Goal: Information Seeking & Learning: Learn about a topic

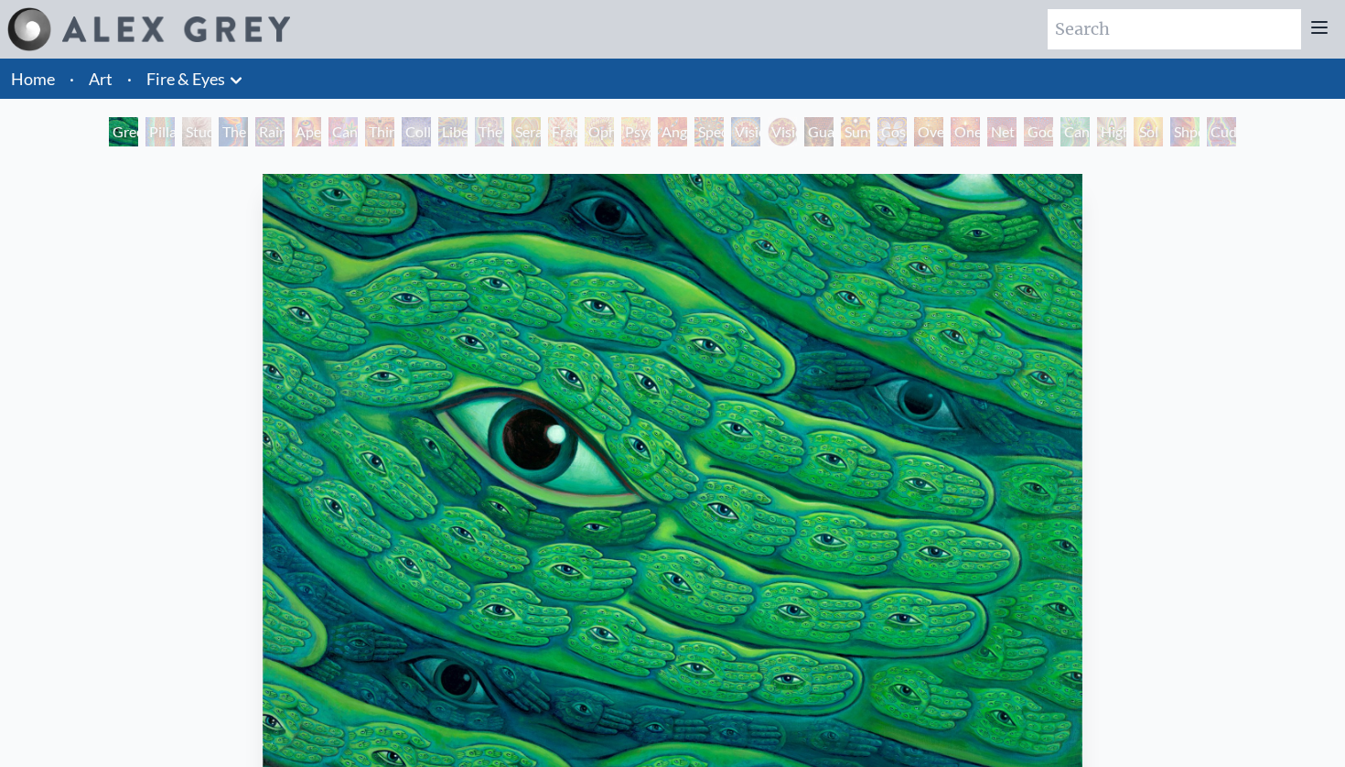
click at [489, 130] on div "The Seer" at bounding box center [489, 131] width 29 height 29
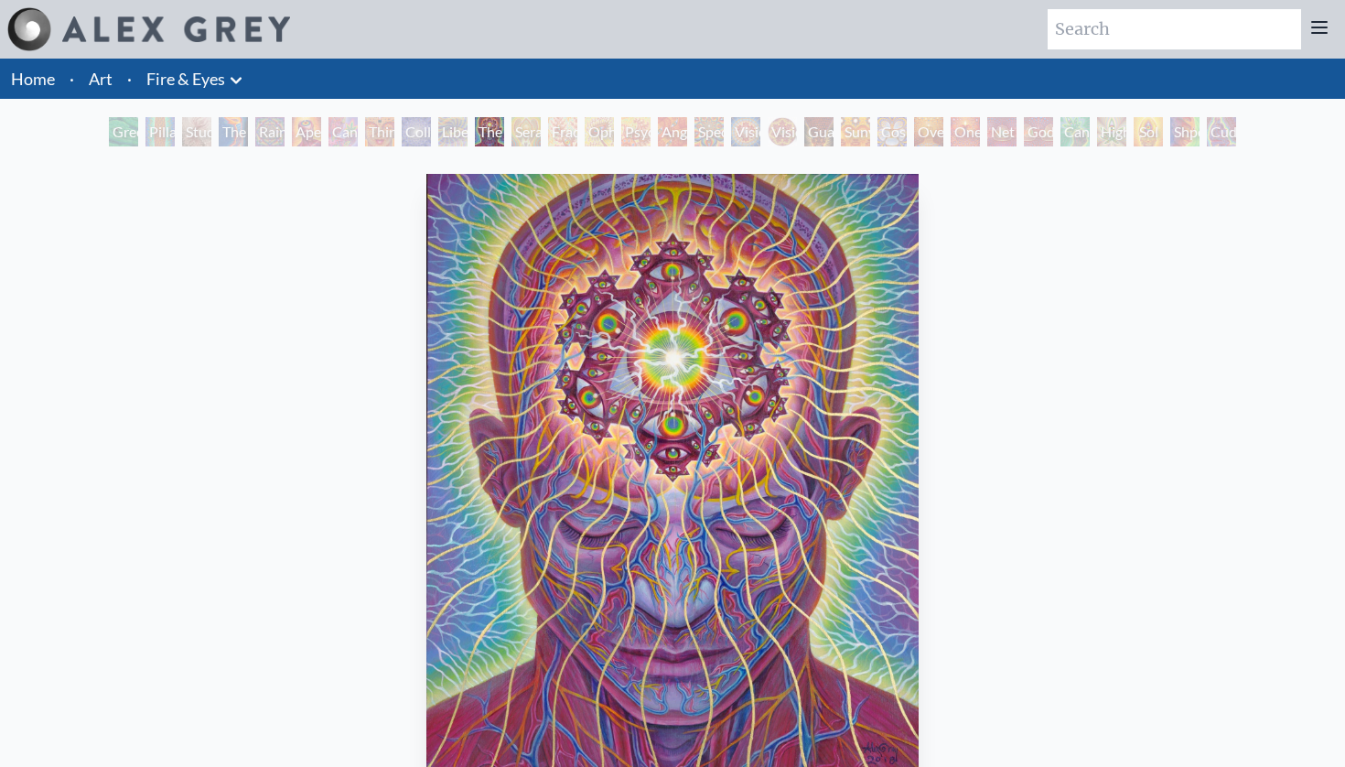
click at [541, 121] on div "Seraphic Transport Docking on the Third Eye" at bounding box center [525, 131] width 29 height 29
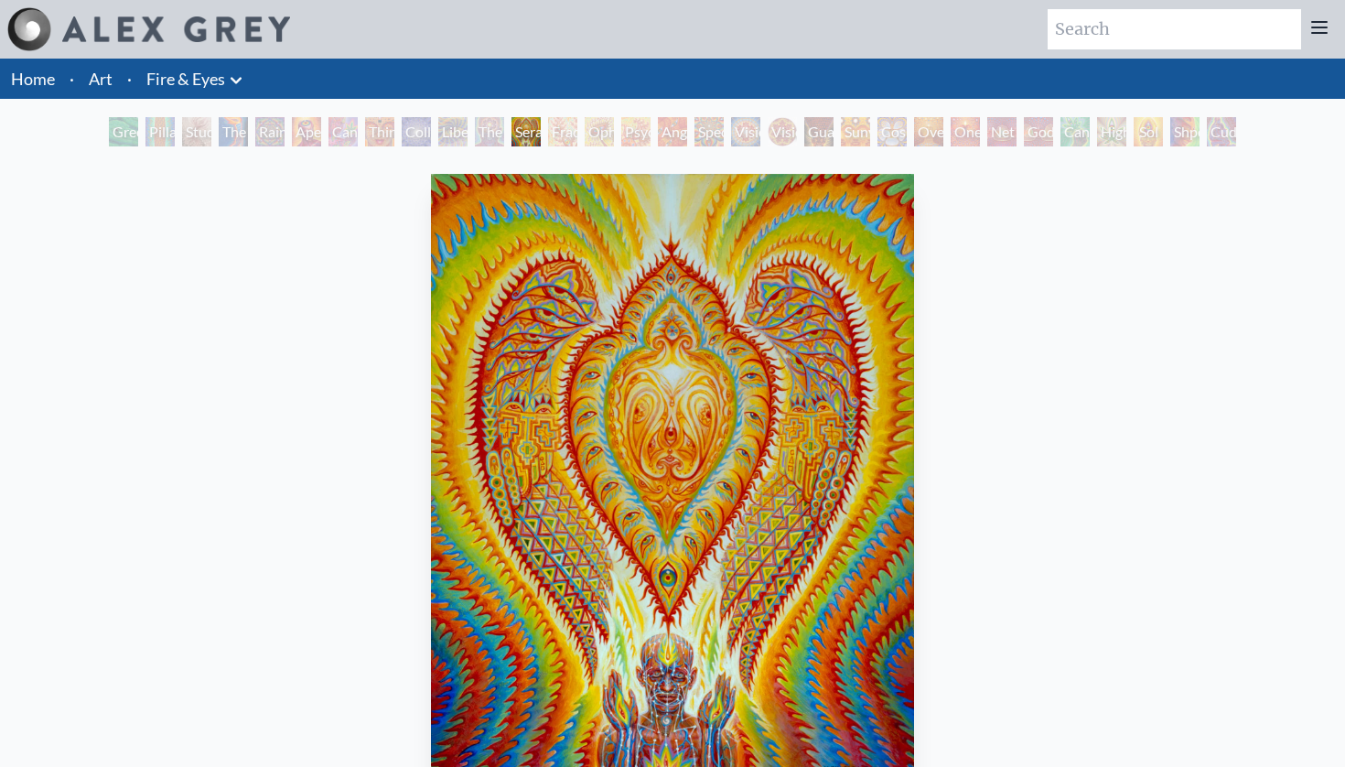
click at [939, 135] on div "Oversoul" at bounding box center [928, 131] width 29 height 29
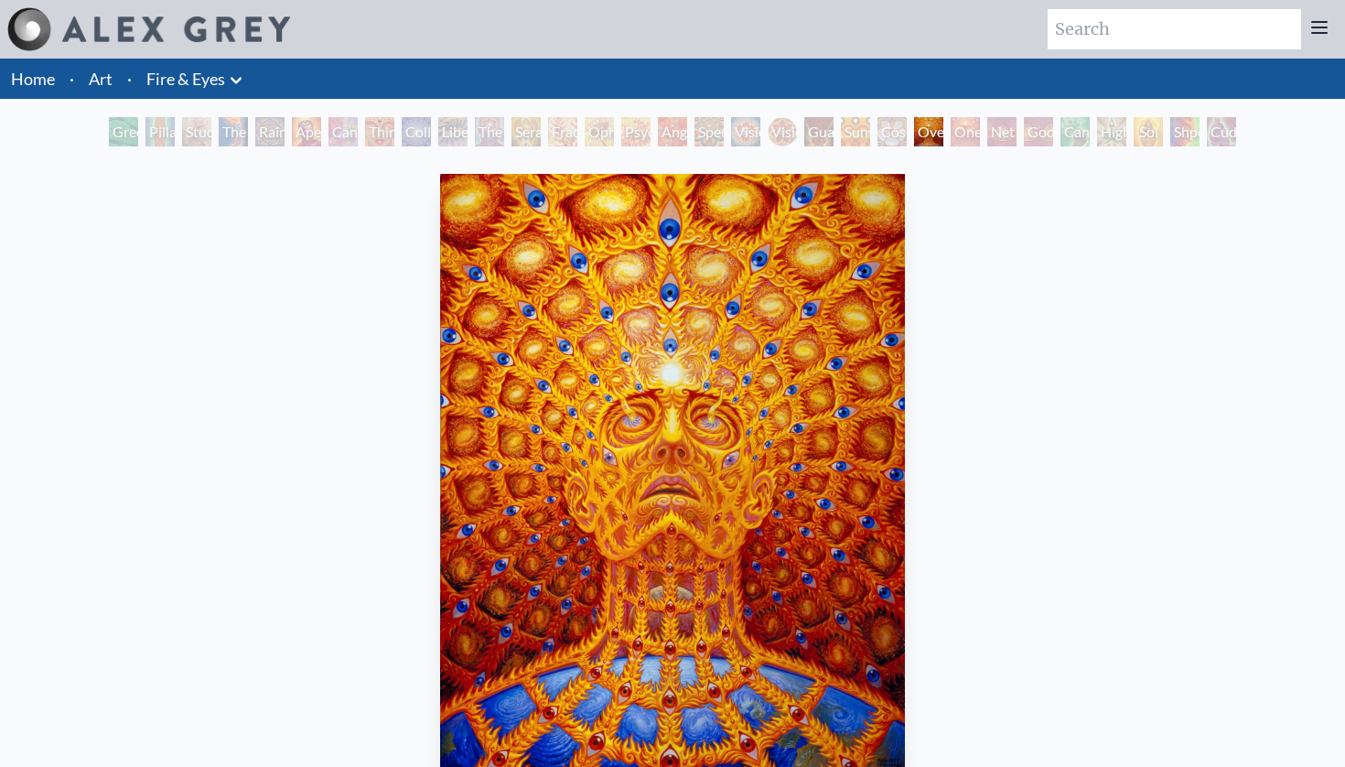
click at [980, 134] on div "One" at bounding box center [964, 131] width 29 height 29
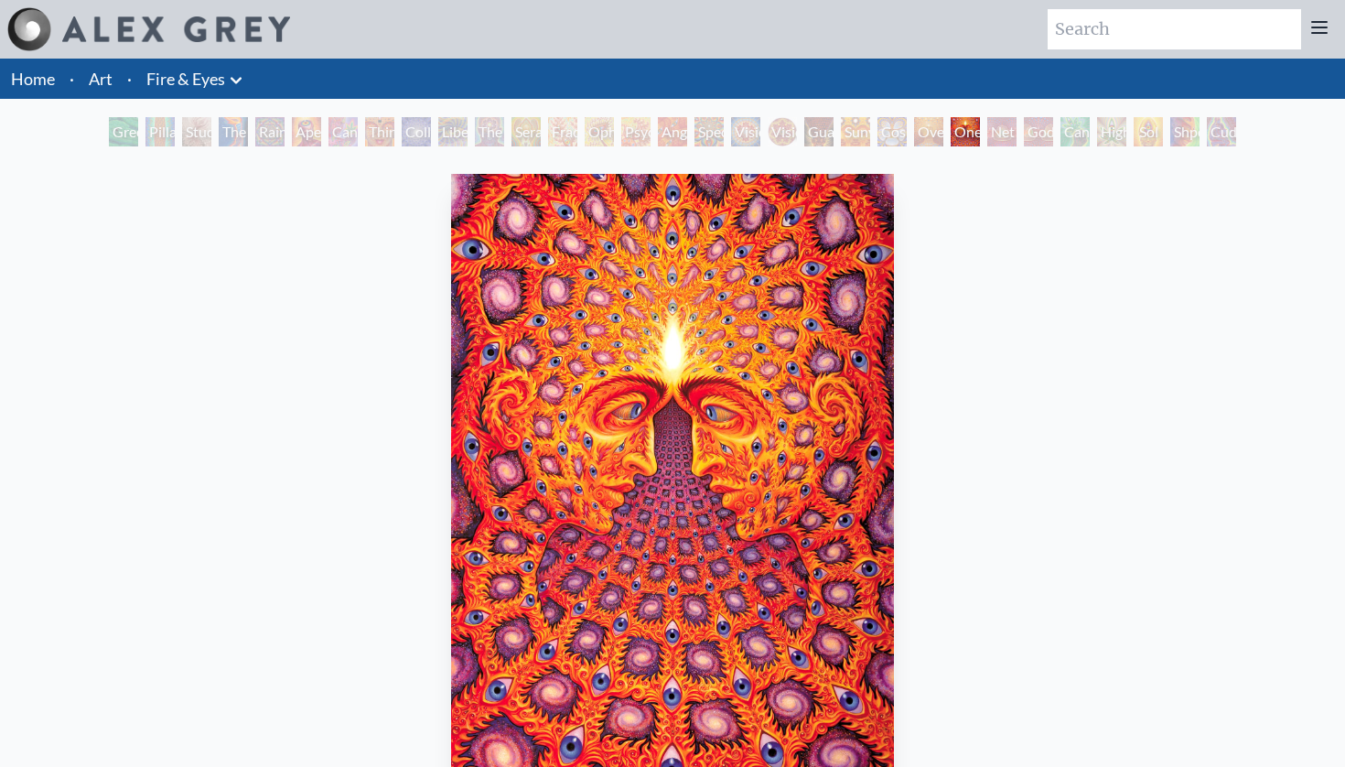
click at [1016, 140] on div "Net of Being" at bounding box center [1001, 131] width 29 height 29
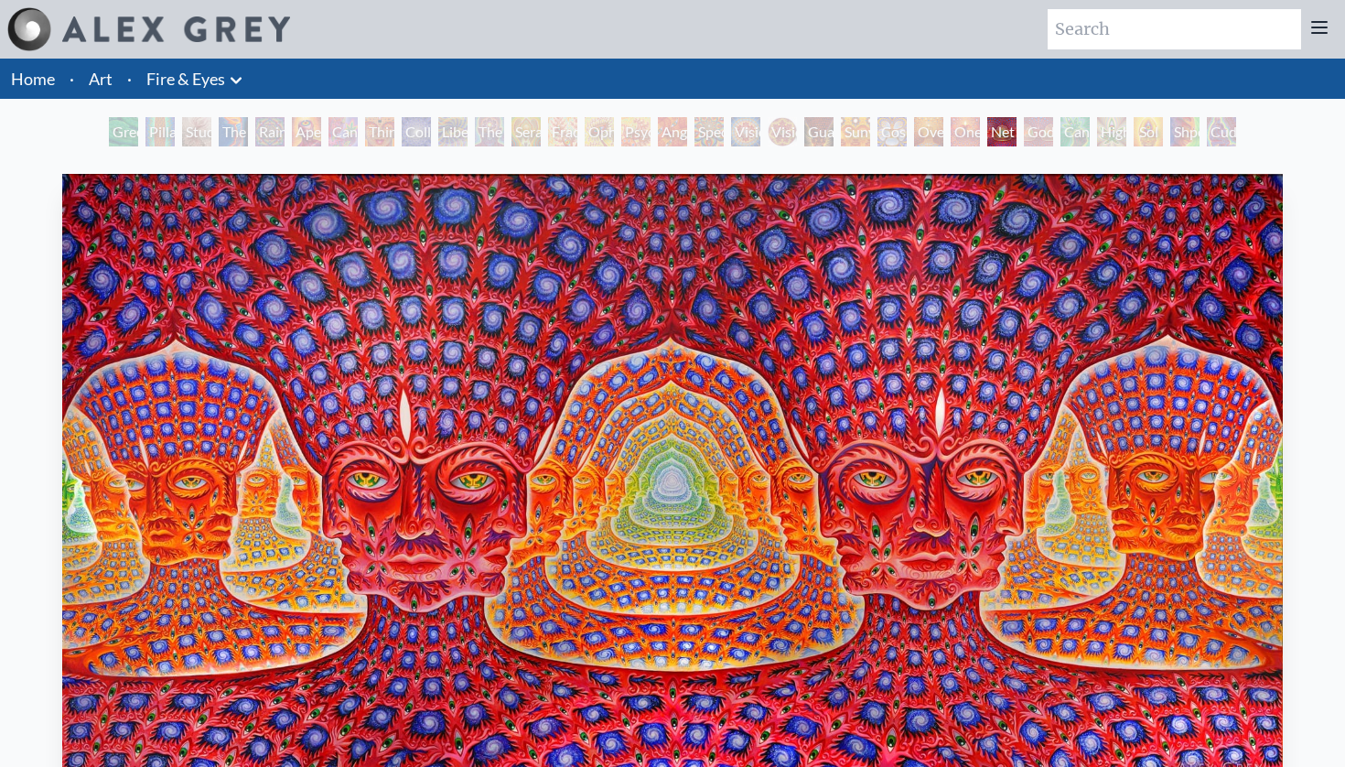
click at [1032, 133] on div "Godself" at bounding box center [1038, 131] width 29 height 29
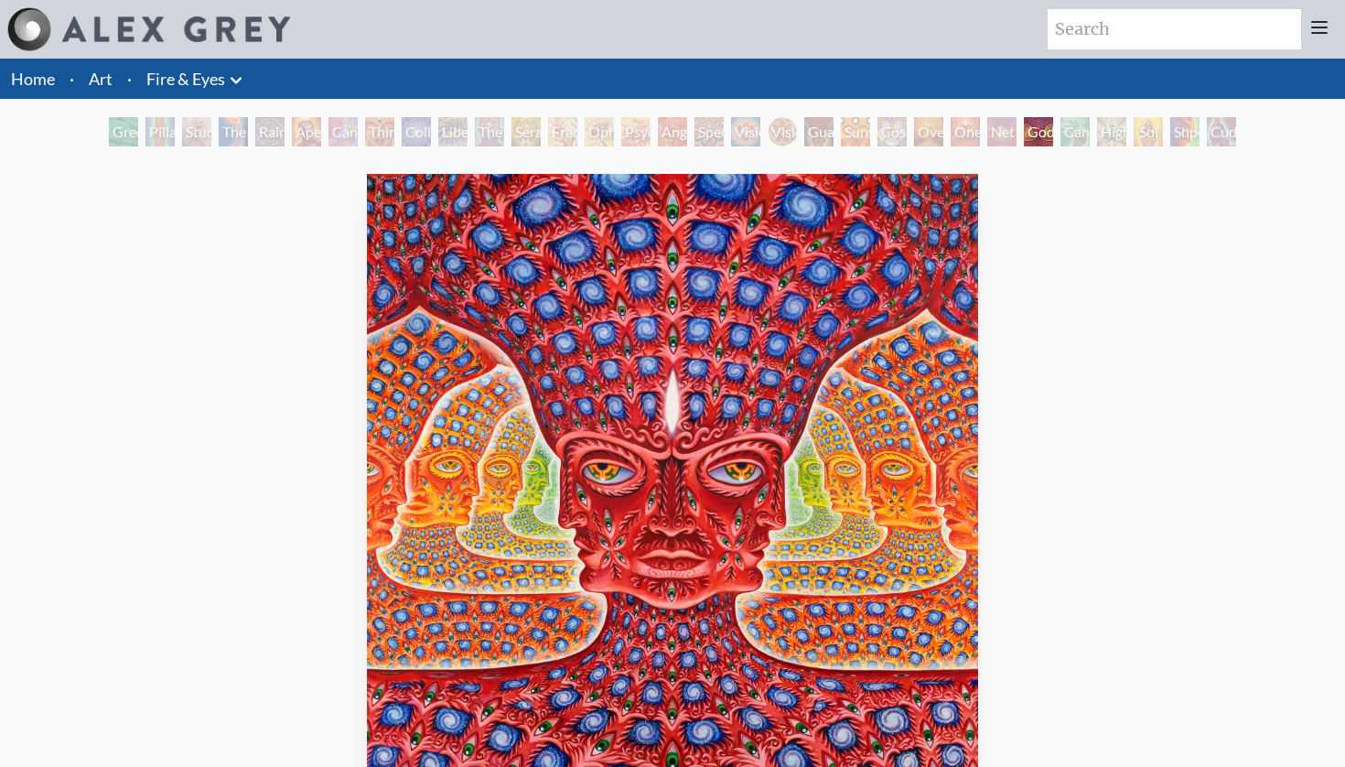
click at [987, 134] on div "Net of Being" at bounding box center [1001, 131] width 29 height 29
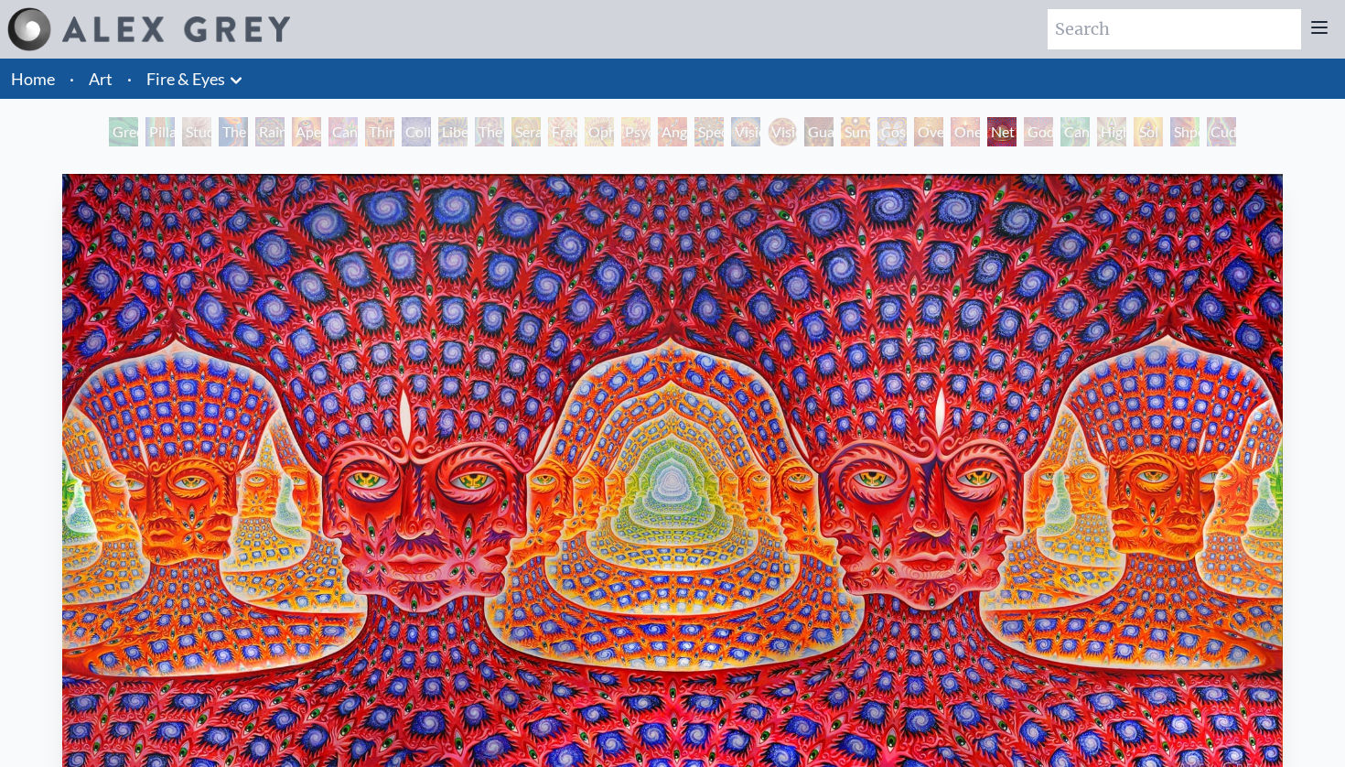
click at [1070, 136] on div "Cannafist" at bounding box center [1074, 131] width 29 height 29
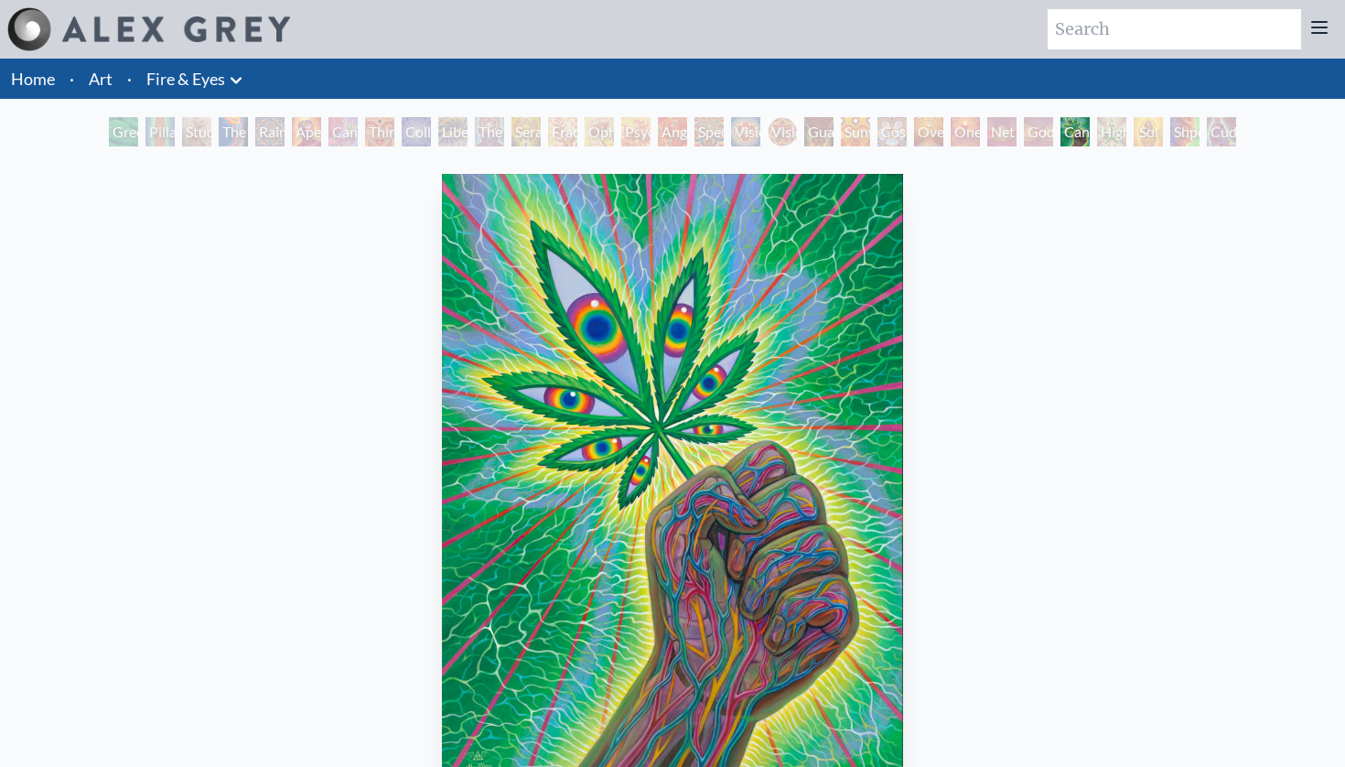
click at [1097, 133] on div "Higher Vision" at bounding box center [1111, 131] width 29 height 29
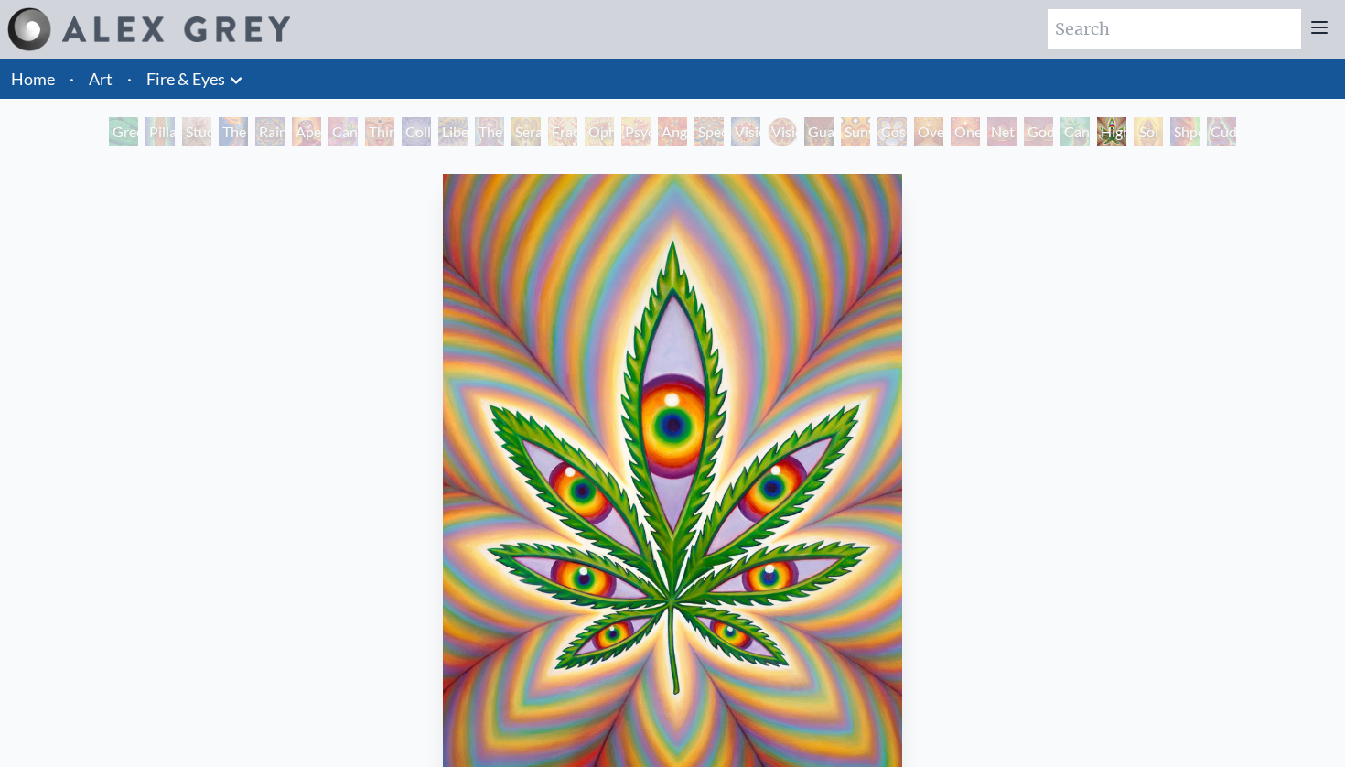
click at [1060, 133] on div "Cannafist" at bounding box center [1074, 131] width 29 height 29
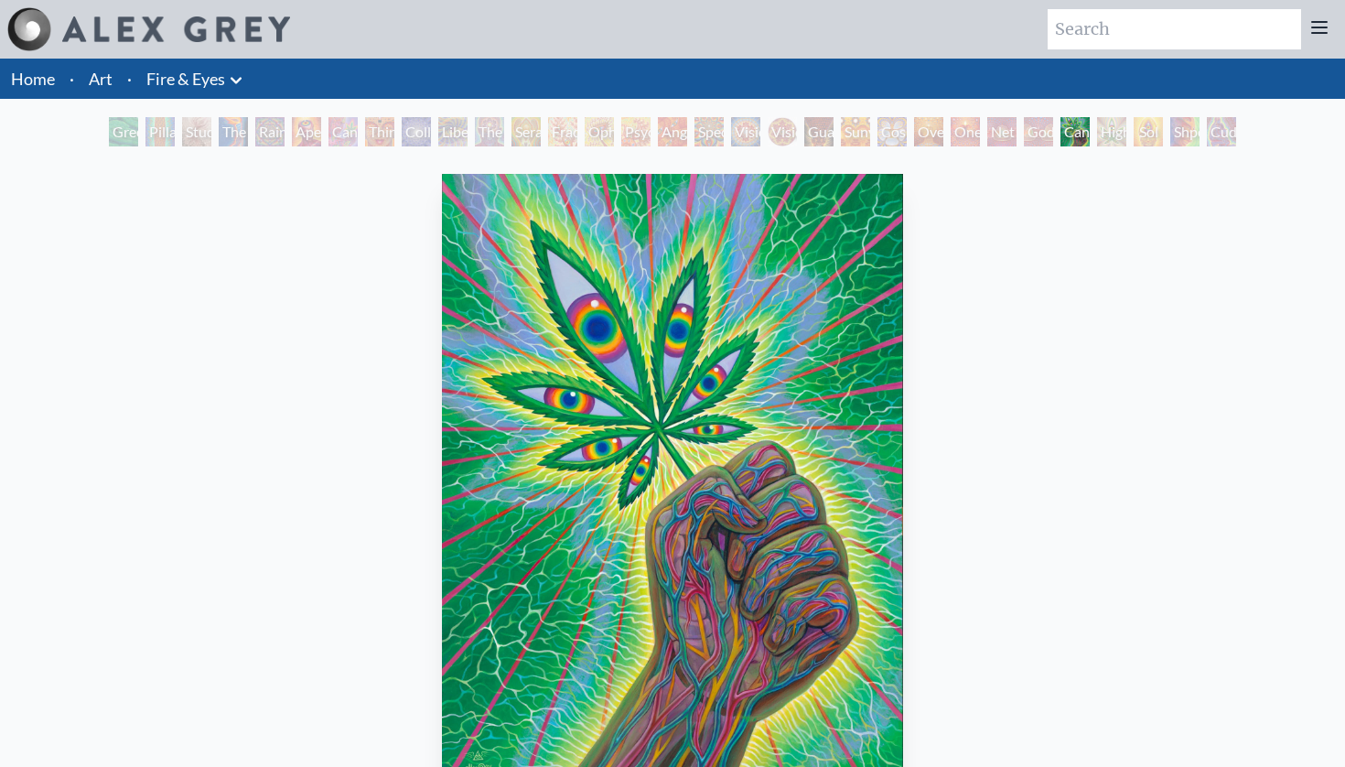
click at [94, 71] on link "Art" at bounding box center [101, 79] width 24 height 26
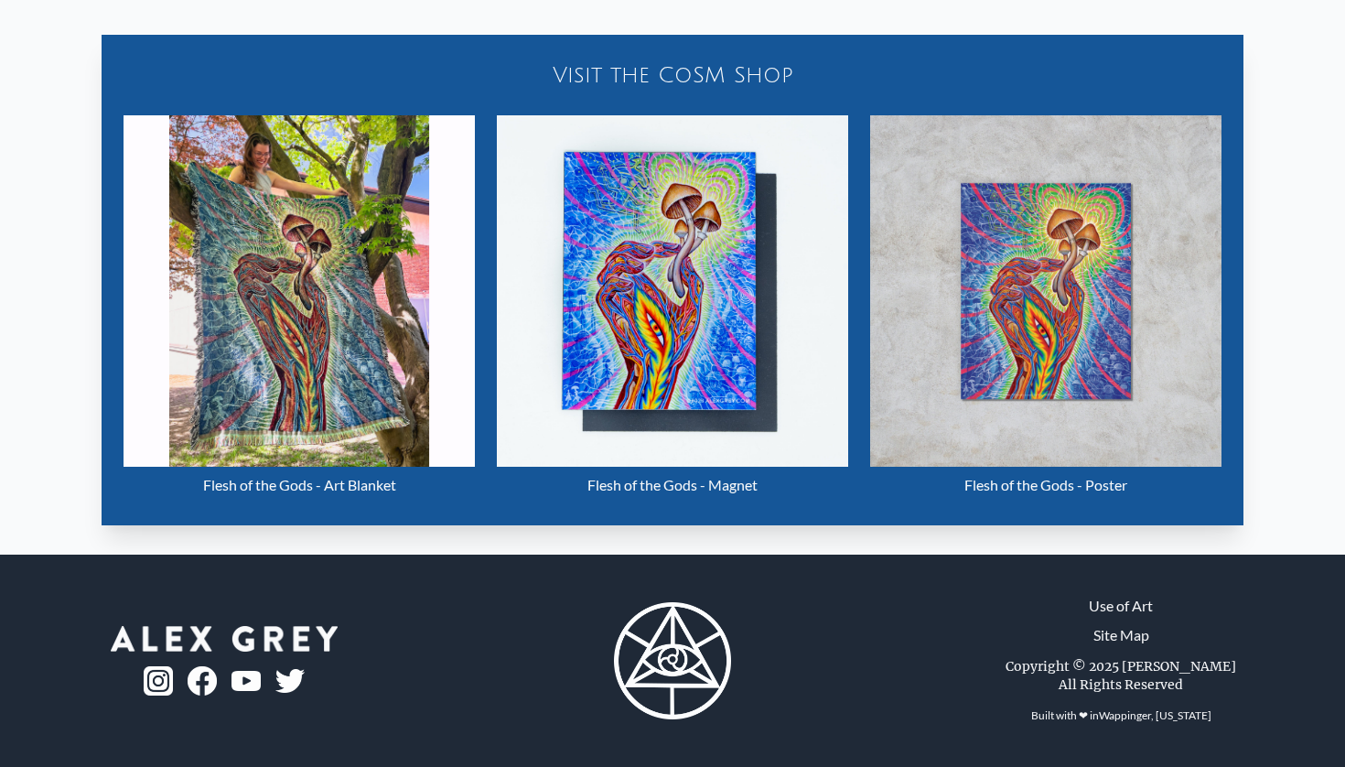
scroll to position [878, 0]
click at [287, 284] on img "2 / 22" at bounding box center [298, 290] width 351 height 351
